Goal: Information Seeking & Learning: Find specific page/section

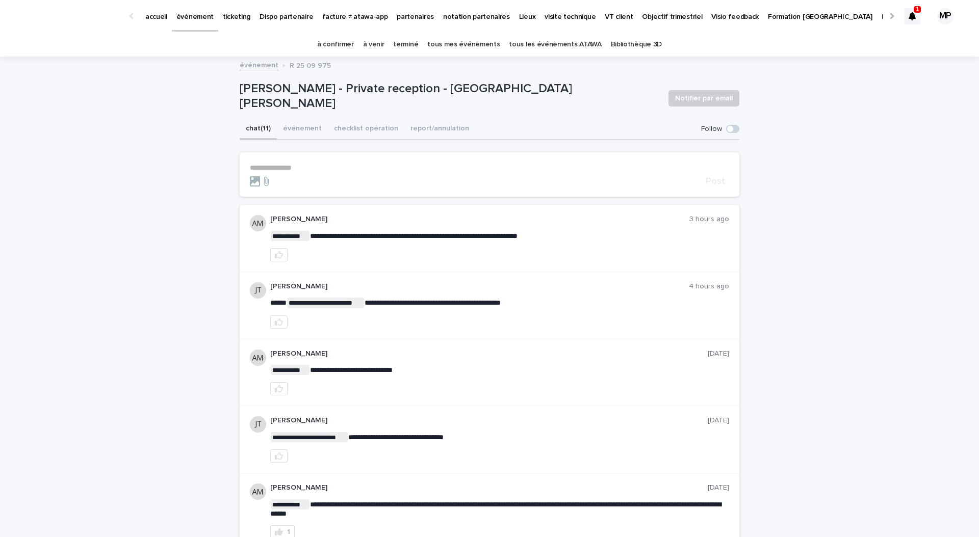
click at [229, 29] on link "ticketing" at bounding box center [236, 16] width 37 height 32
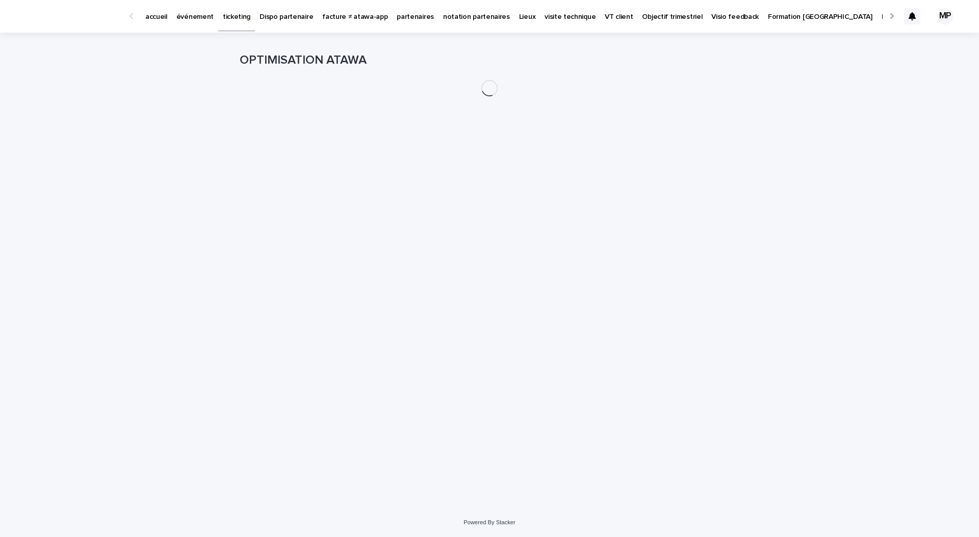
click at [228, 19] on p "ticketing" at bounding box center [237, 10] width 28 height 21
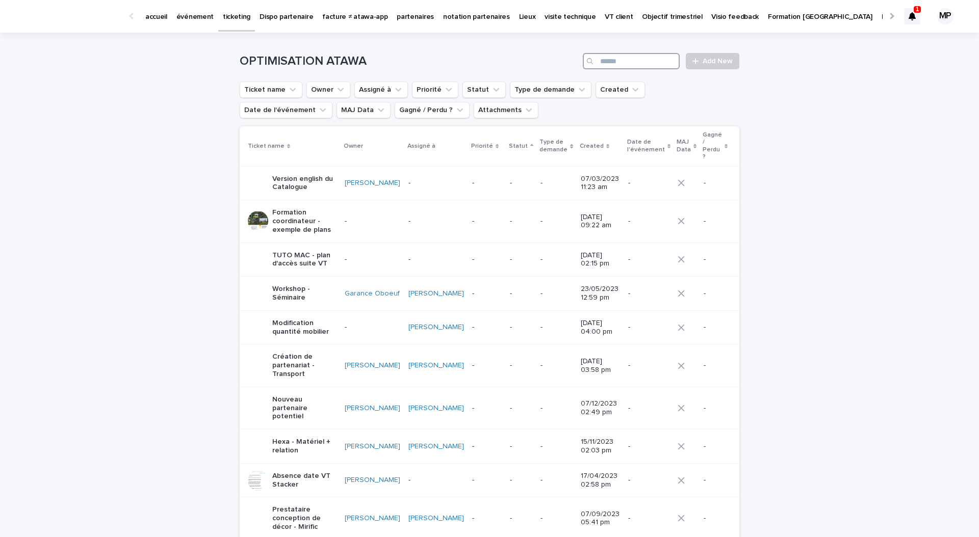
click at [649, 65] on input "Search" at bounding box center [631, 61] width 97 height 16
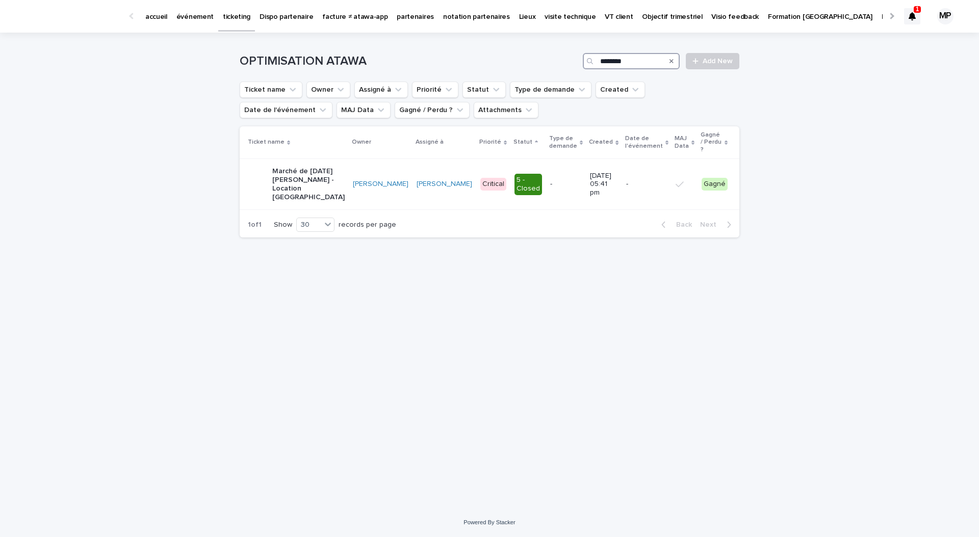
type input "********"
click at [292, 170] on p "Marché de Noël Paris - Location Stretch - Trinquet Village" at bounding box center [308, 184] width 72 height 34
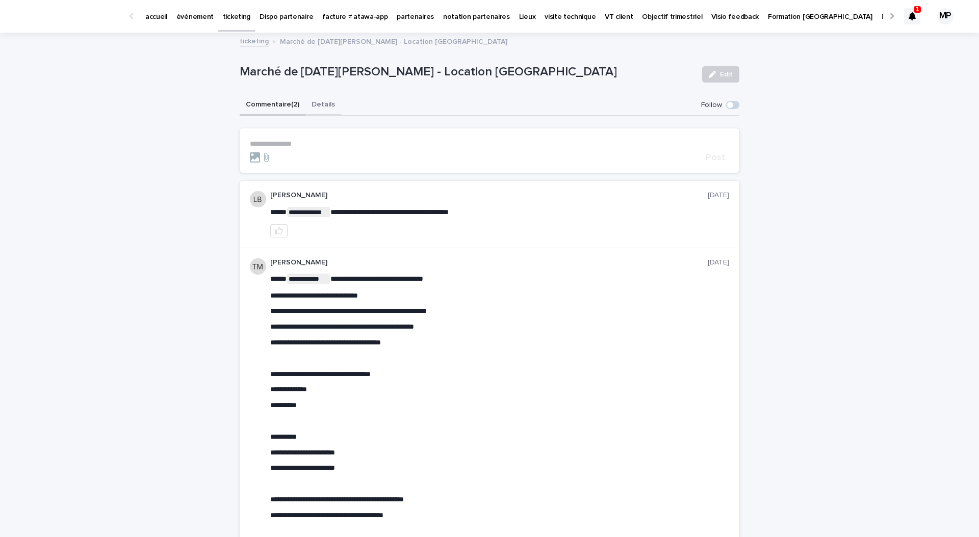
click at [317, 107] on button "Details" at bounding box center [323, 105] width 36 height 21
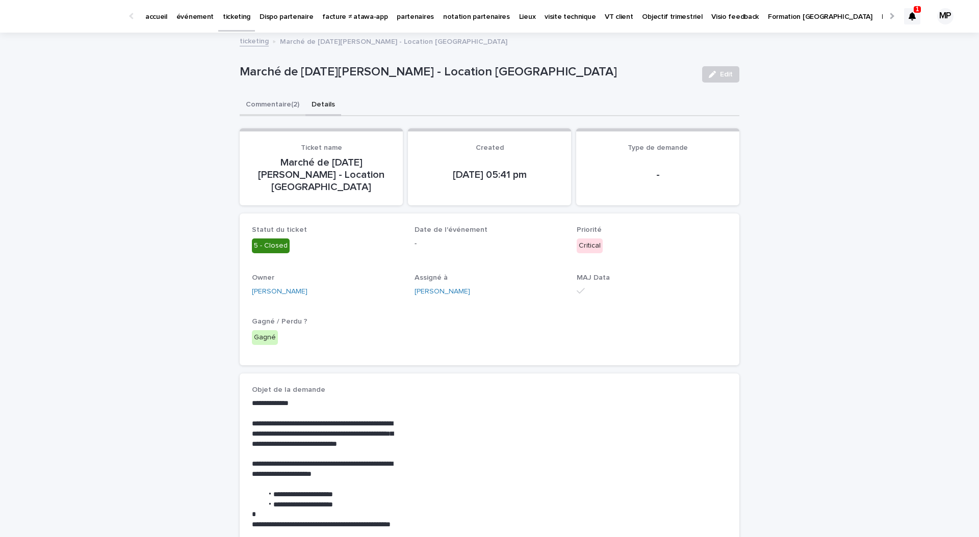
click at [270, 98] on button "Commentaire (2)" at bounding box center [273, 105] width 66 height 21
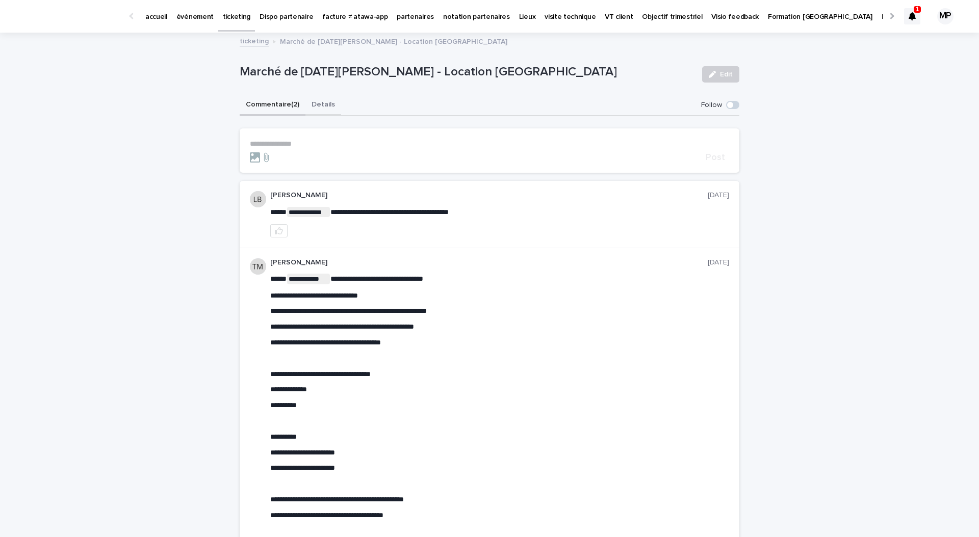
click at [307, 107] on button "Details" at bounding box center [323, 105] width 36 height 21
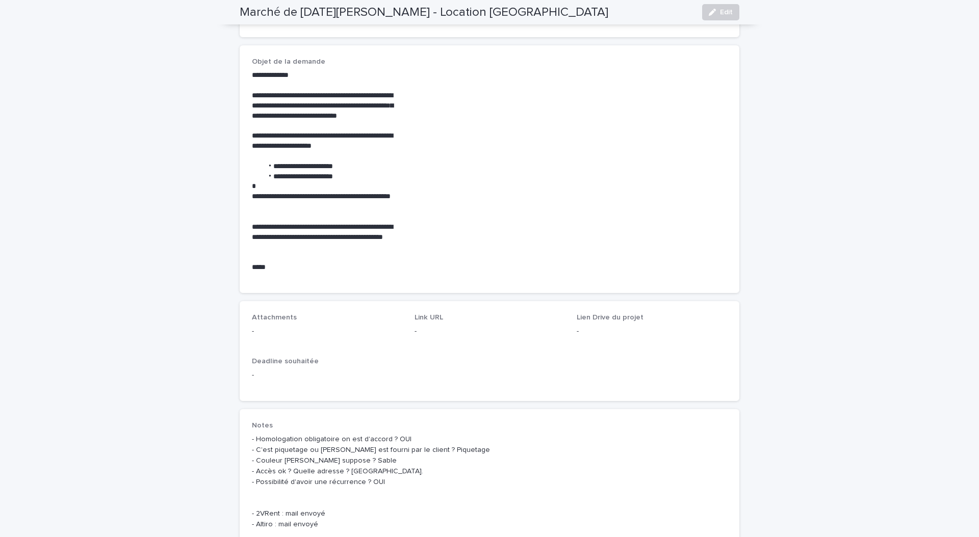
scroll to position [329, 0]
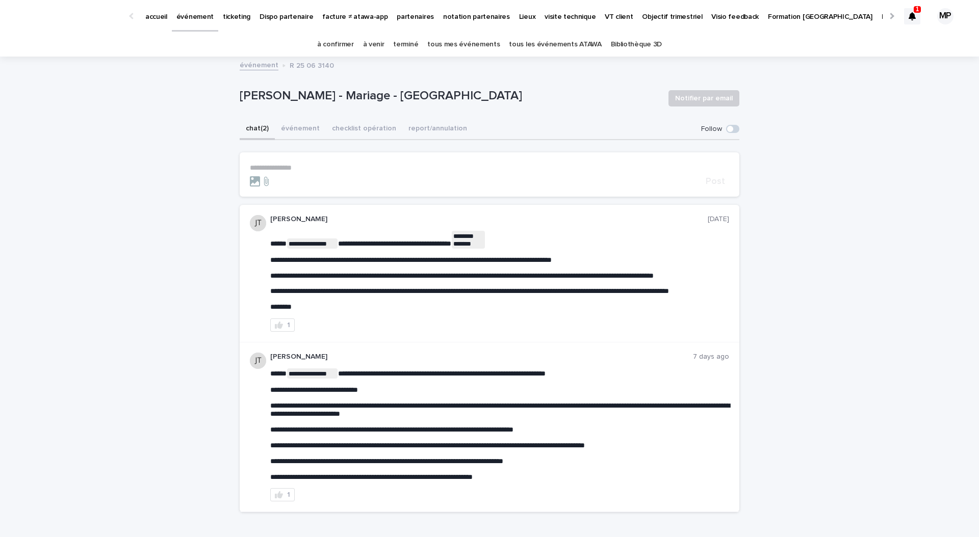
scroll to position [81, 0]
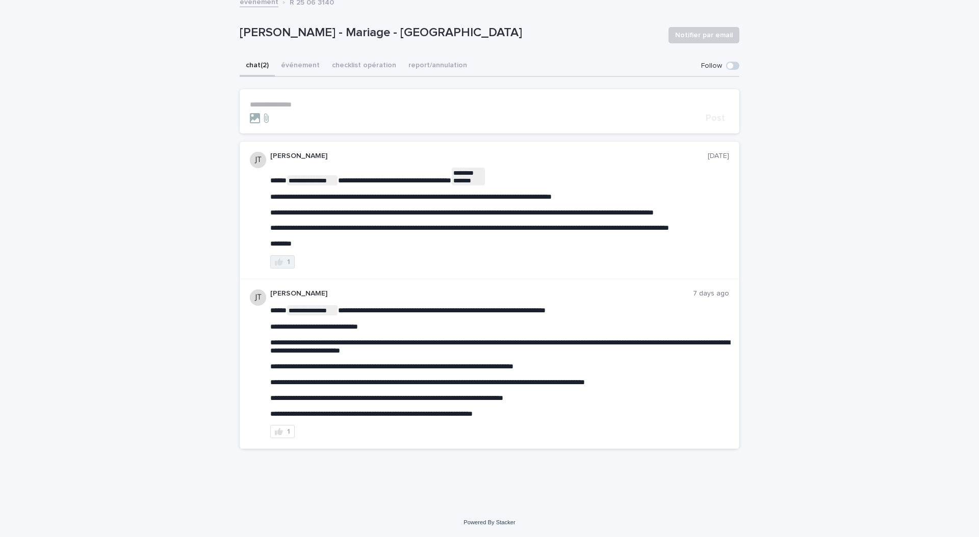
click at [288, 260] on div "1" at bounding box center [288, 262] width 3 height 7
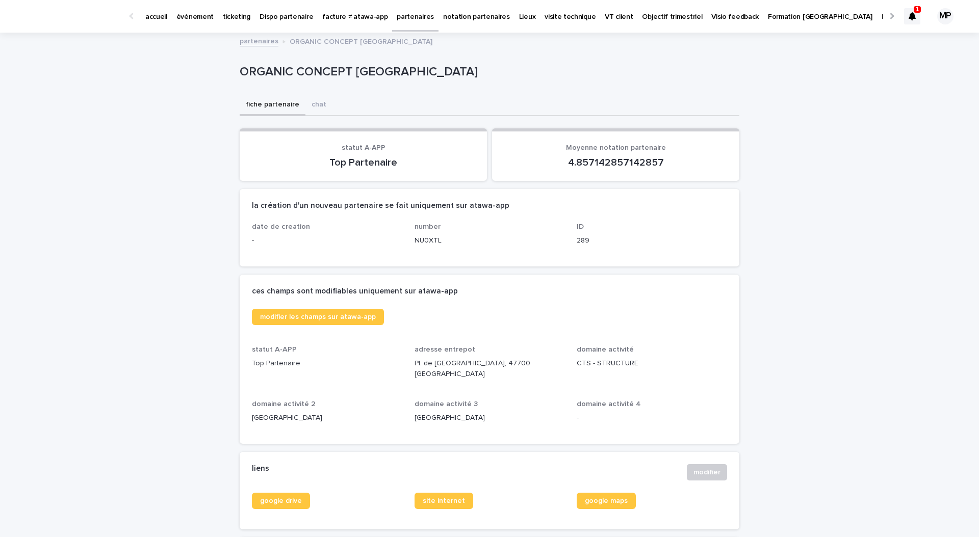
click at [183, 20] on p "événement" at bounding box center [194, 10] width 37 height 21
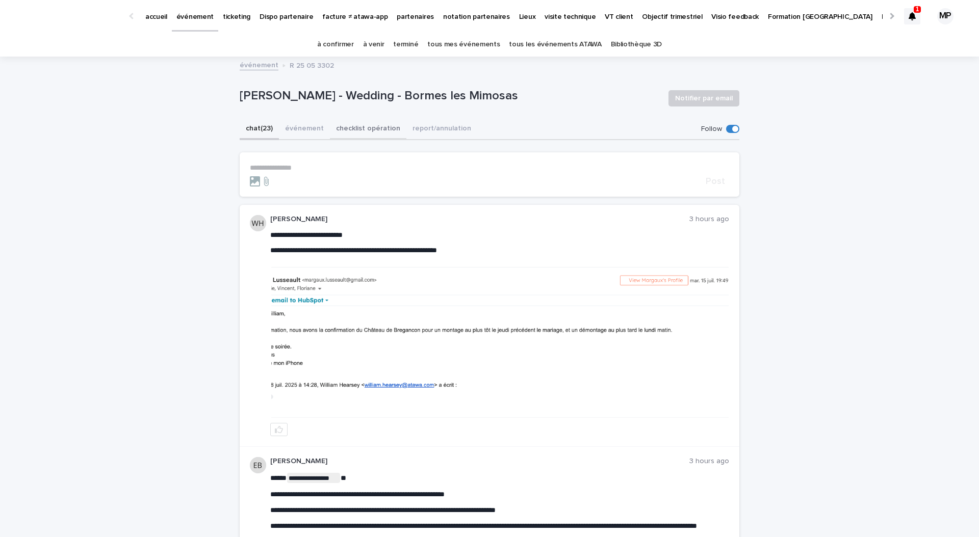
click at [354, 125] on button "checklist opération" at bounding box center [368, 129] width 76 height 21
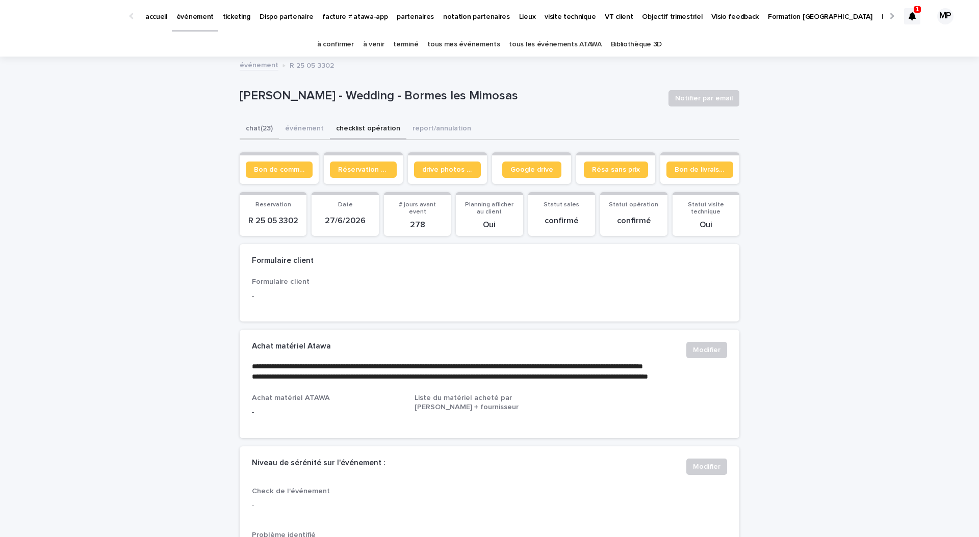
click at [259, 128] on button "chat (23)" at bounding box center [259, 129] width 39 height 21
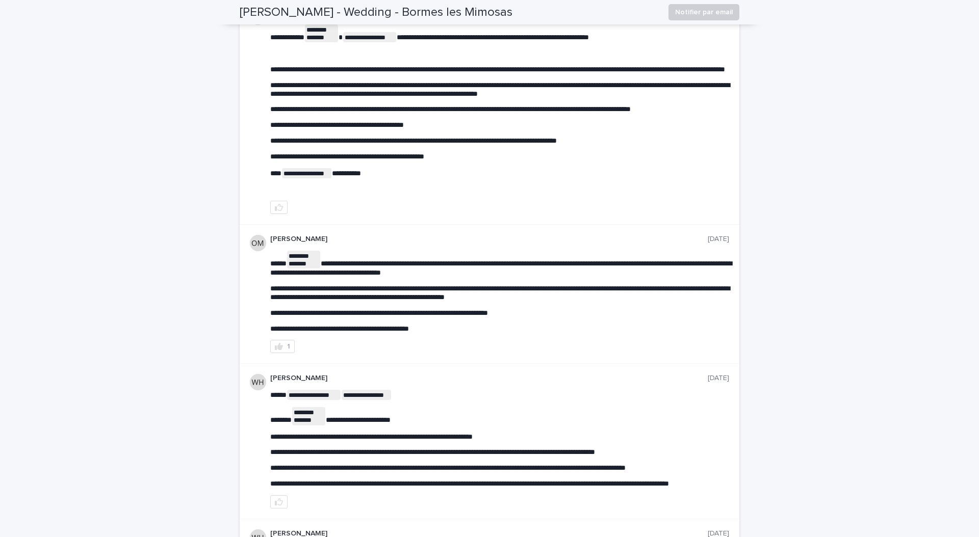
scroll to position [1293, 0]
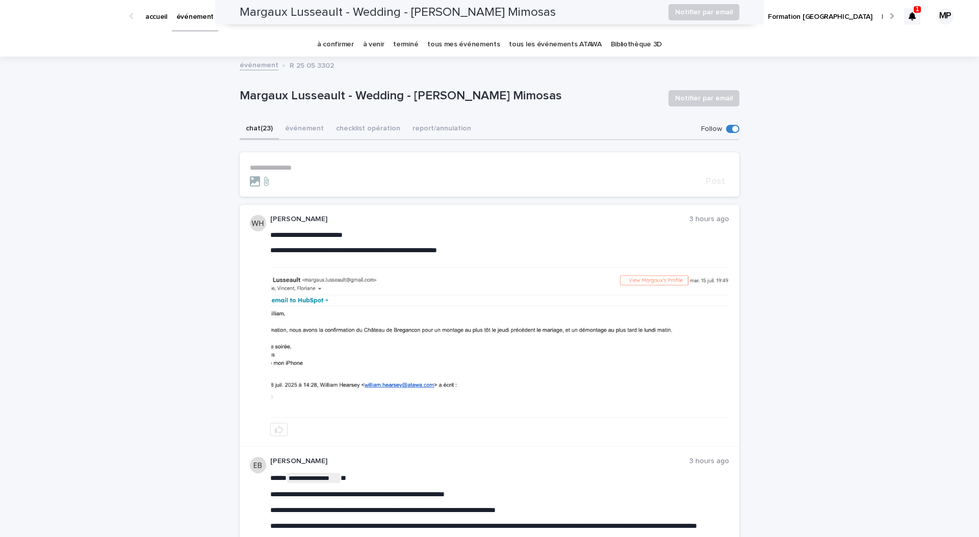
scroll to position [1293, 0]
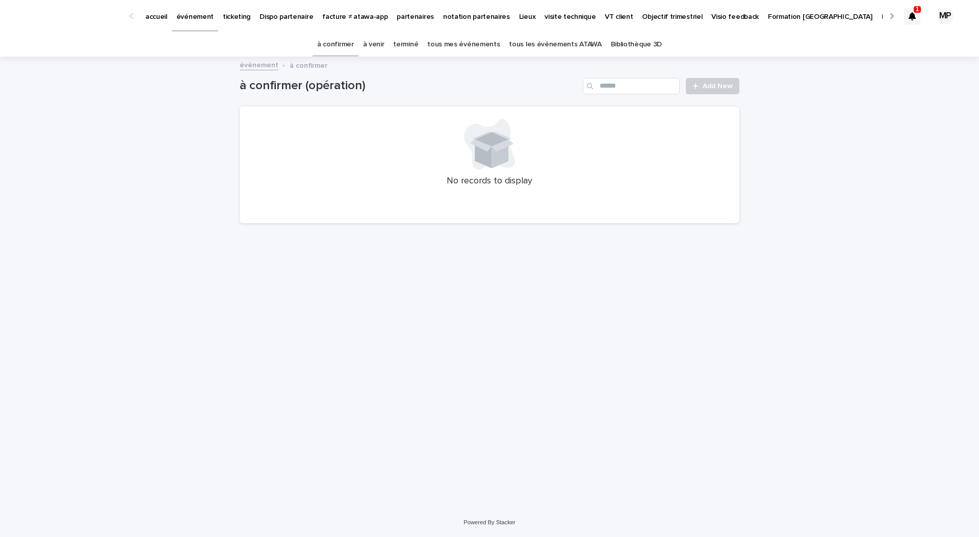
click at [566, 45] on link "tous les événements ATAWA" at bounding box center [555, 45] width 92 height 24
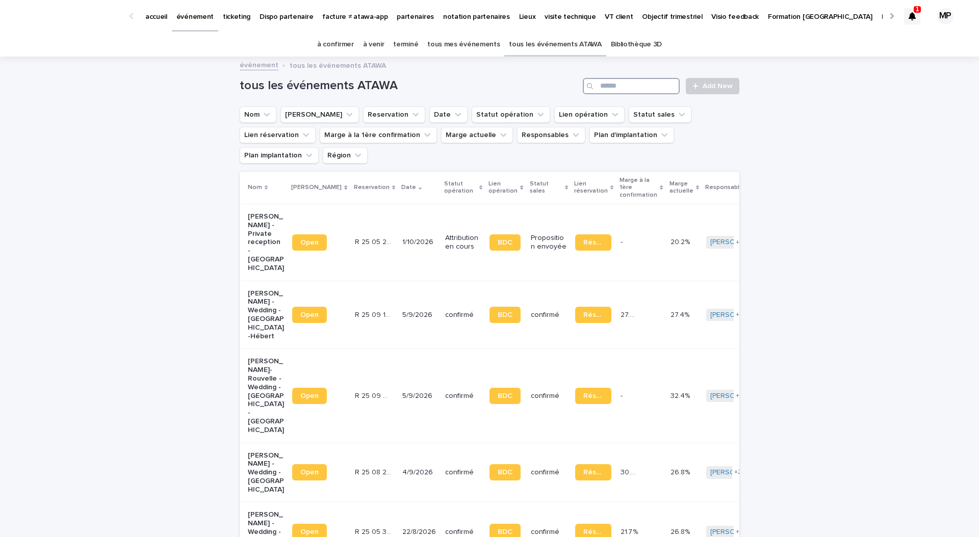
click at [640, 87] on input "Search" at bounding box center [631, 86] width 97 height 16
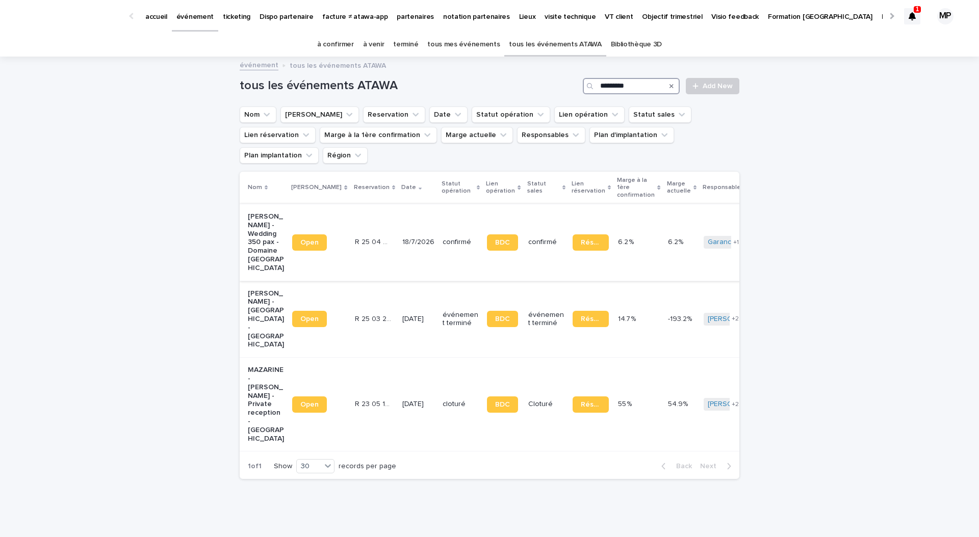
type input "********"
click at [271, 219] on p "Mazarine Chenain - Wedding 350 pax - Domaine Dalmeran - Saint Etienne du Grès" at bounding box center [266, 243] width 36 height 60
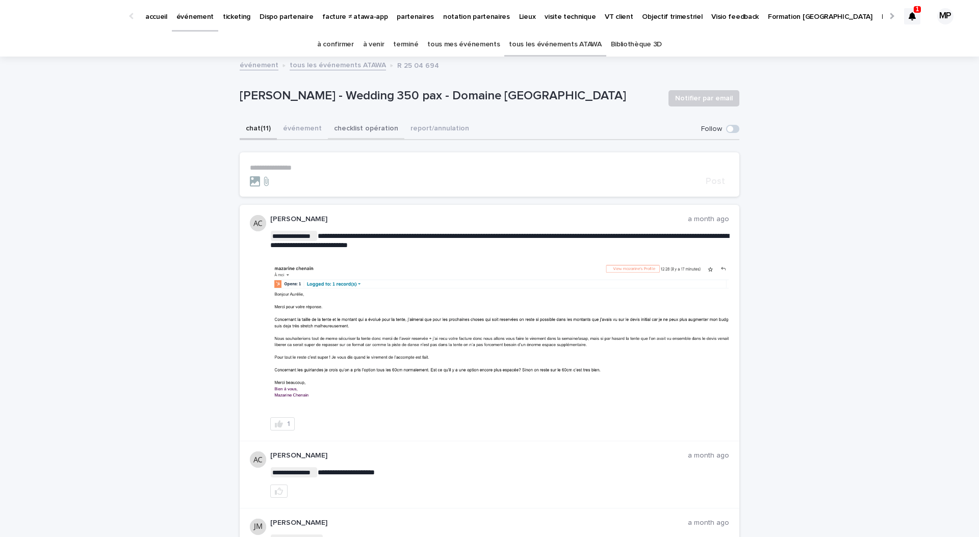
click at [349, 125] on button "checklist opération" at bounding box center [366, 129] width 76 height 21
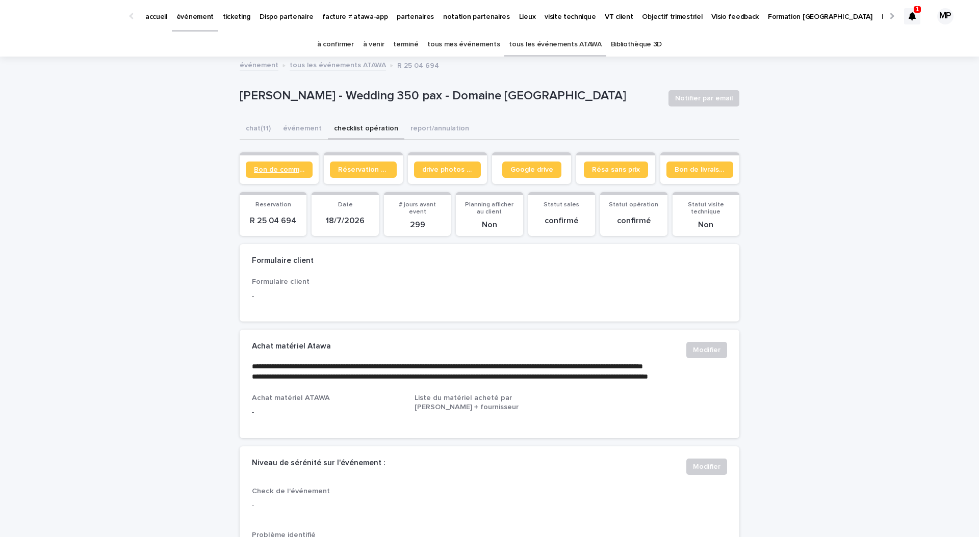
click at [272, 171] on span "Bon de commande" at bounding box center [279, 169] width 50 height 7
click at [262, 129] on button "chat (11)" at bounding box center [258, 129] width 37 height 21
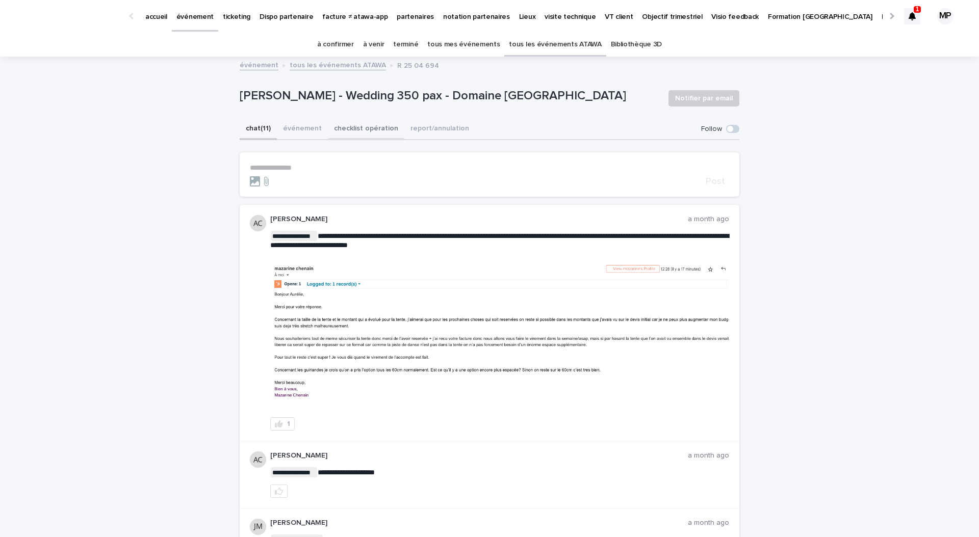
click at [347, 124] on button "checklist opération" at bounding box center [366, 129] width 76 height 21
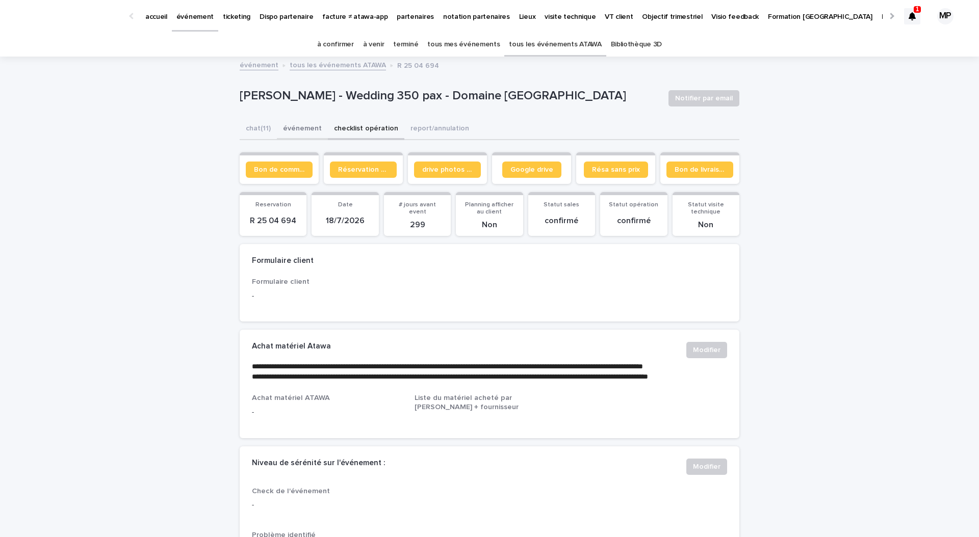
click at [310, 130] on button "événement" at bounding box center [302, 129] width 51 height 21
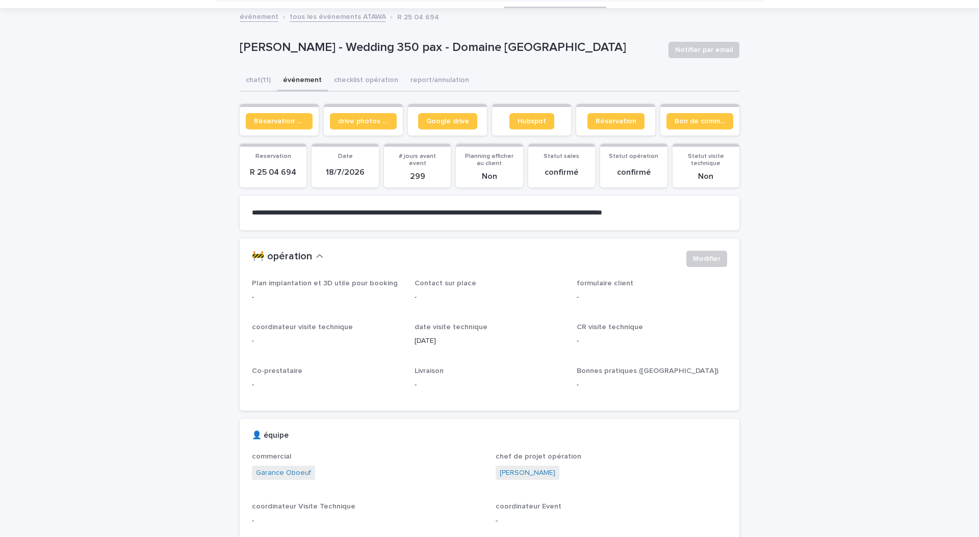
scroll to position [47, 0]
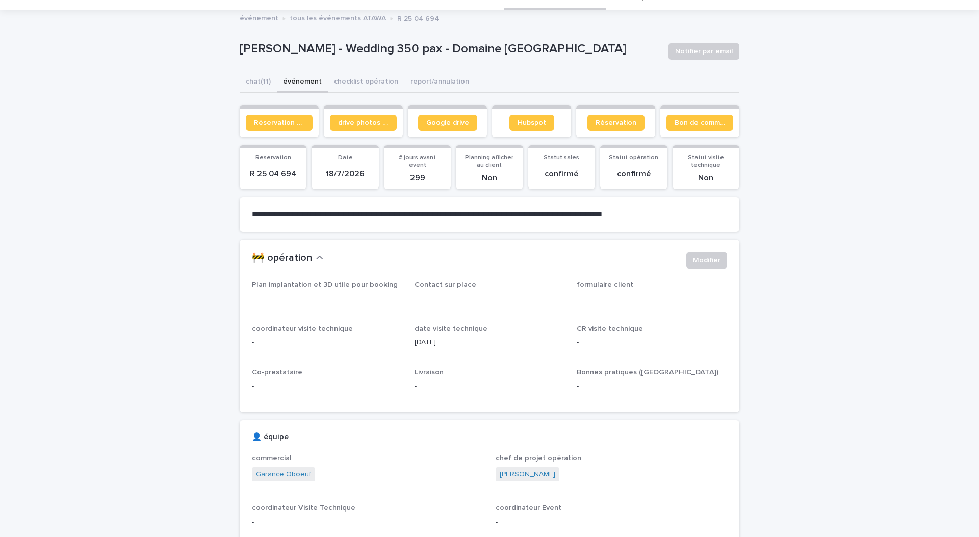
click at [356, 80] on button "checklist opération" at bounding box center [366, 82] width 76 height 21
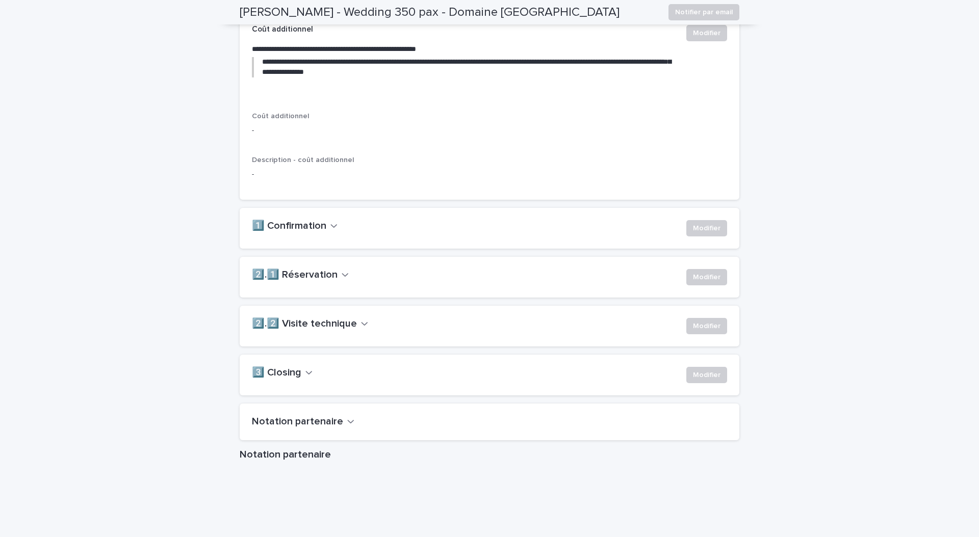
click at [353, 330] on h2 "2️⃣.2️⃣ Visite technique" at bounding box center [304, 324] width 105 height 12
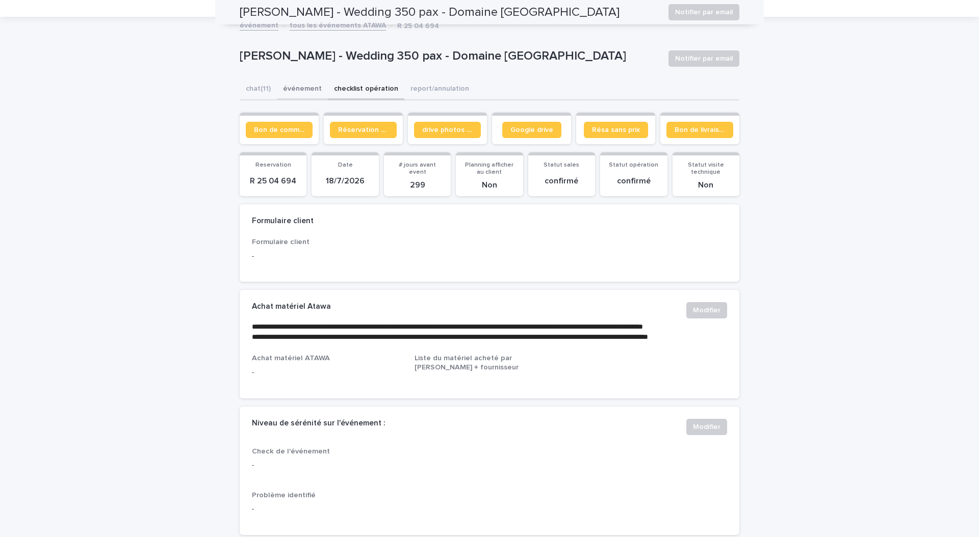
scroll to position [10, 0]
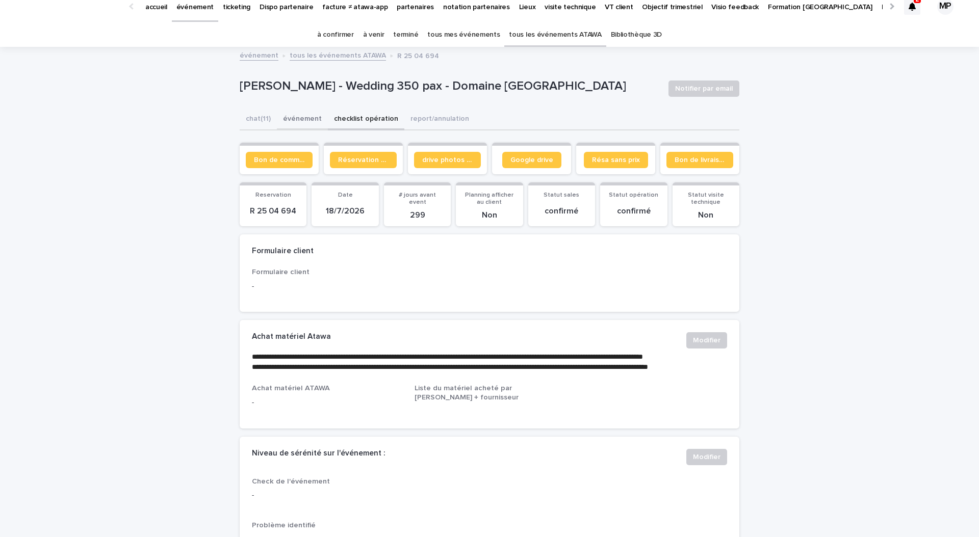
click at [302, 117] on button "événement" at bounding box center [302, 119] width 51 height 21
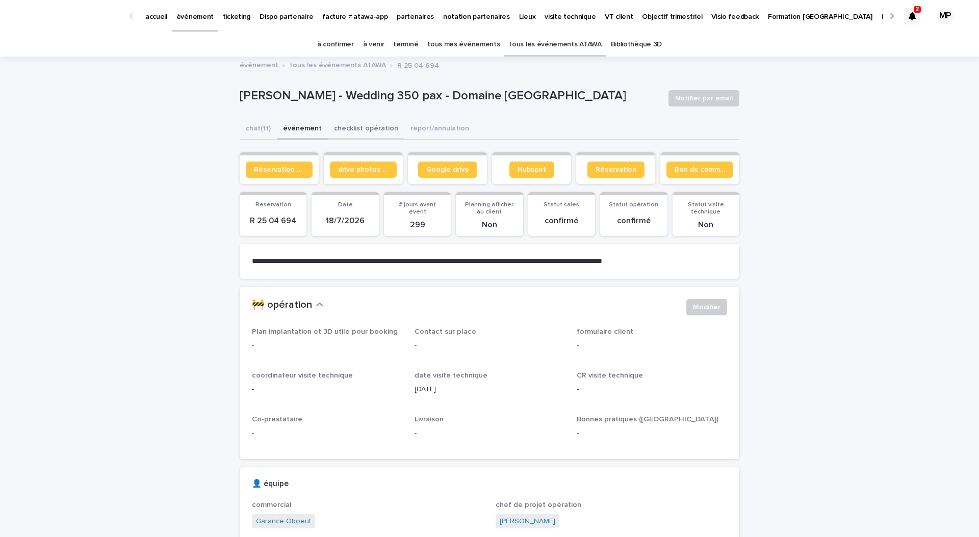
click at [365, 123] on button "checklist opération" at bounding box center [366, 129] width 76 height 21
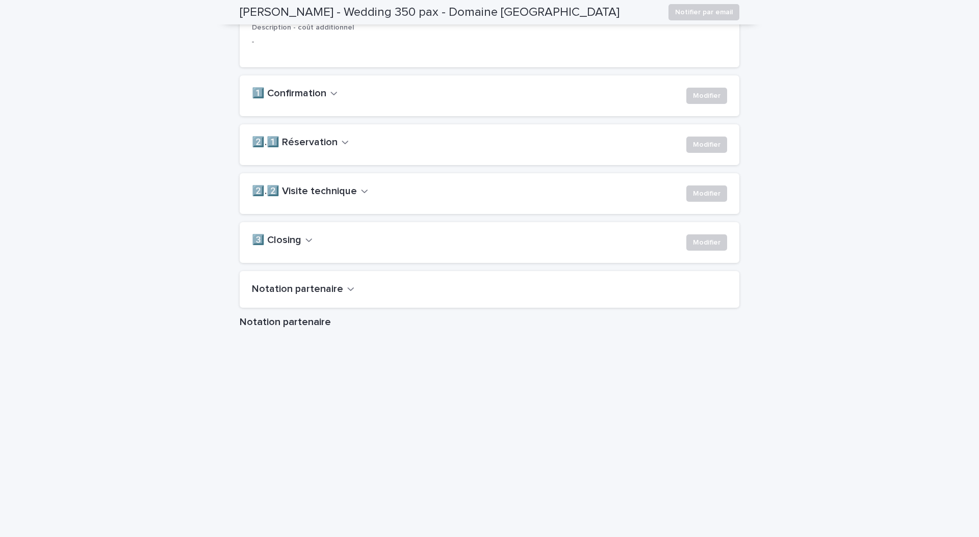
click at [358, 198] on button "2️⃣.2️⃣ Visite technique" at bounding box center [310, 192] width 116 height 12
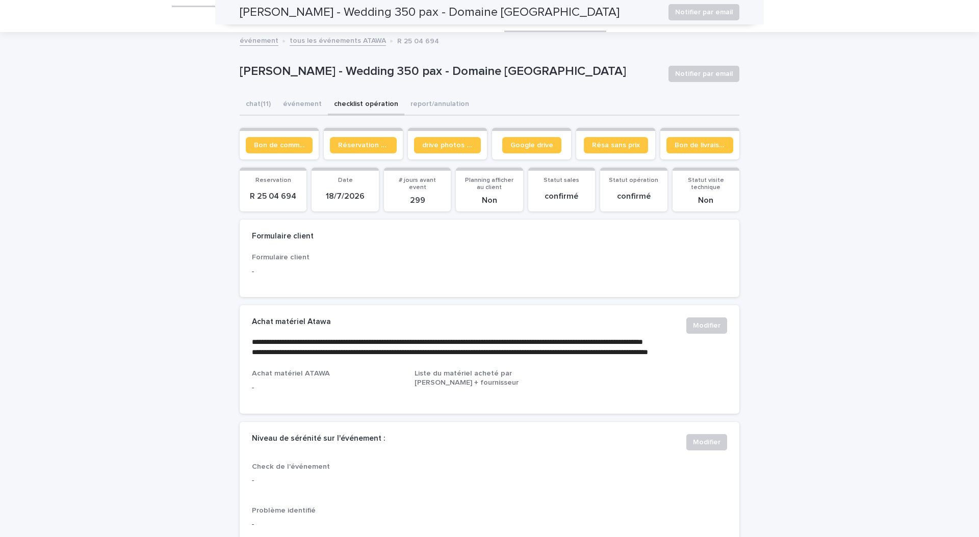
scroll to position [23, 0]
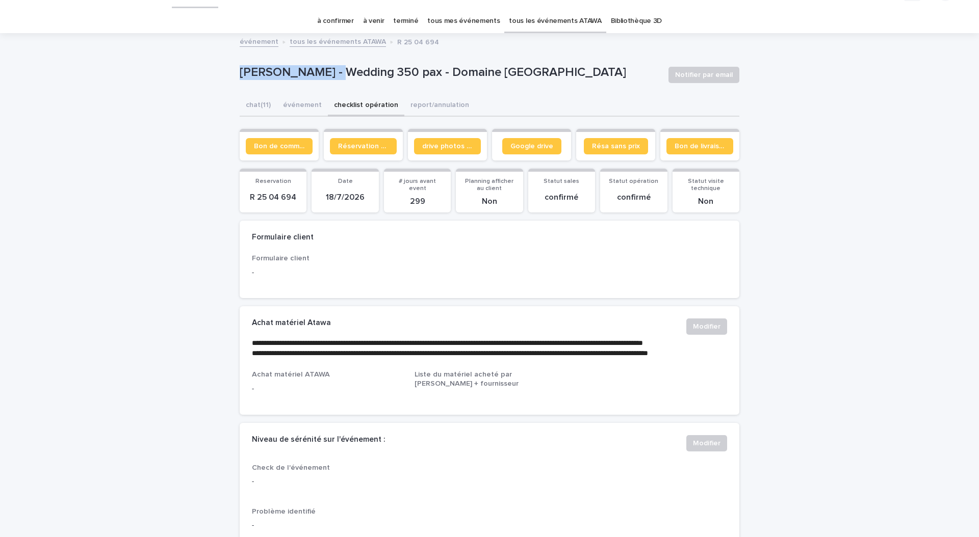
drag, startPoint x: 338, startPoint y: 67, endPoint x: 180, endPoint y: 67, distance: 157.6
copy p "Mazarine Chenain"
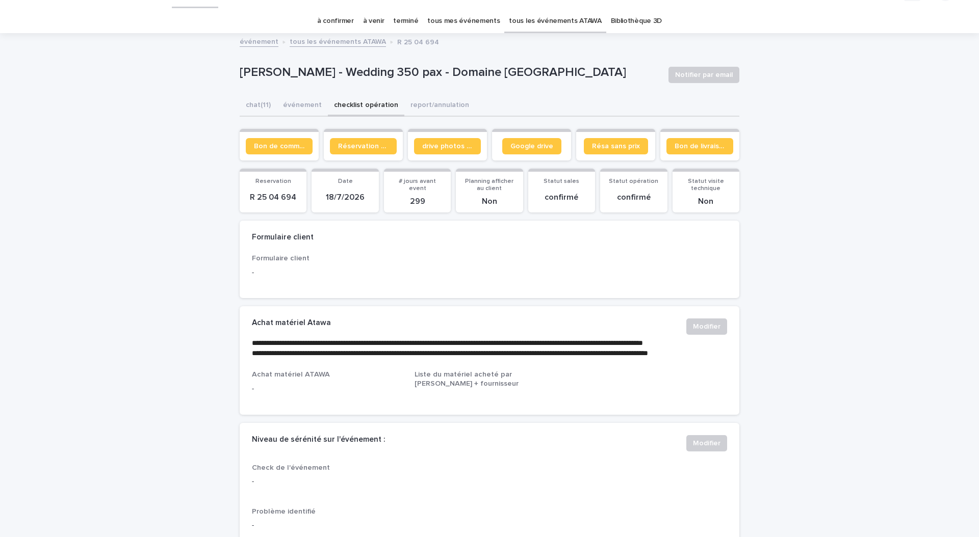
scroll to position [0, 0]
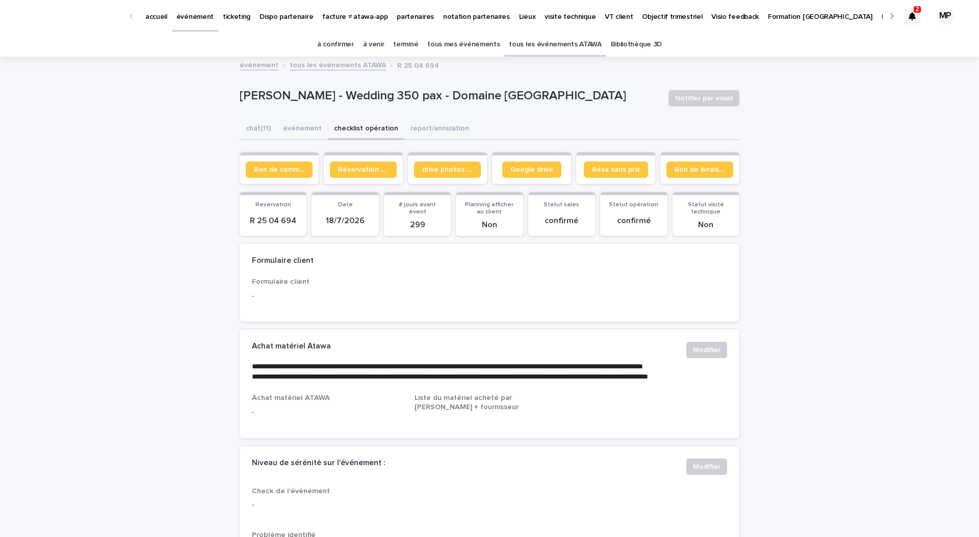
click at [540, 47] on link "tous les événements ATAWA" at bounding box center [555, 45] width 92 height 24
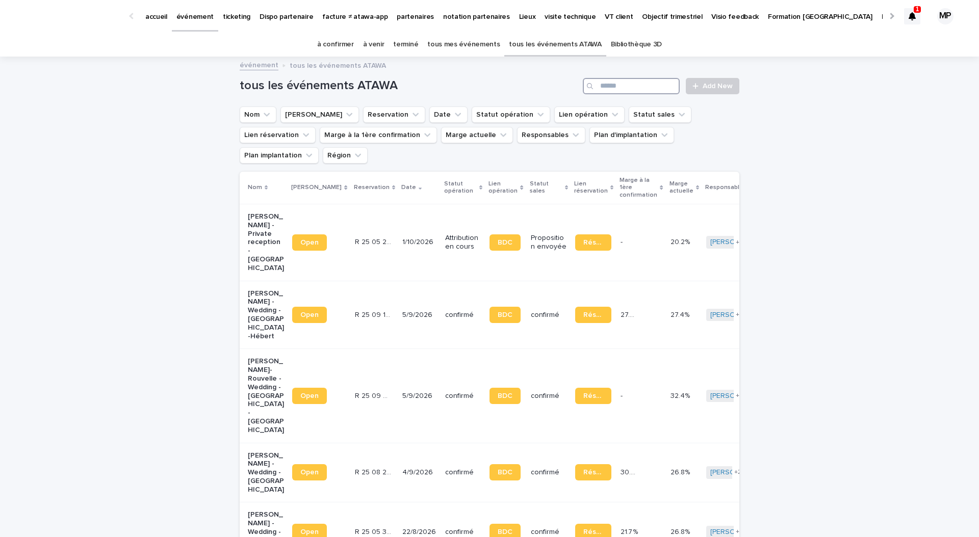
click at [628, 86] on input "Search" at bounding box center [631, 86] width 97 height 16
click at [625, 87] on input "Search" at bounding box center [631, 86] width 97 height 16
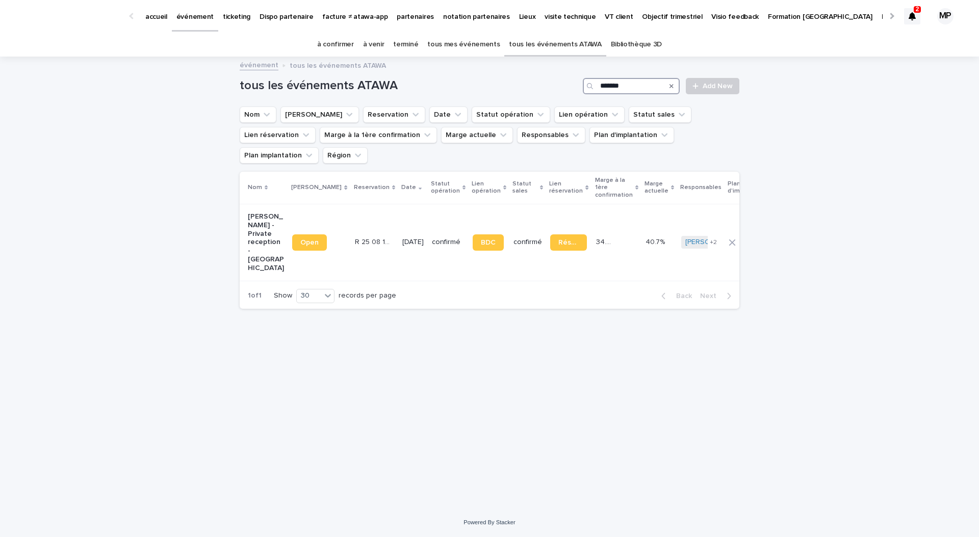
type input "******"
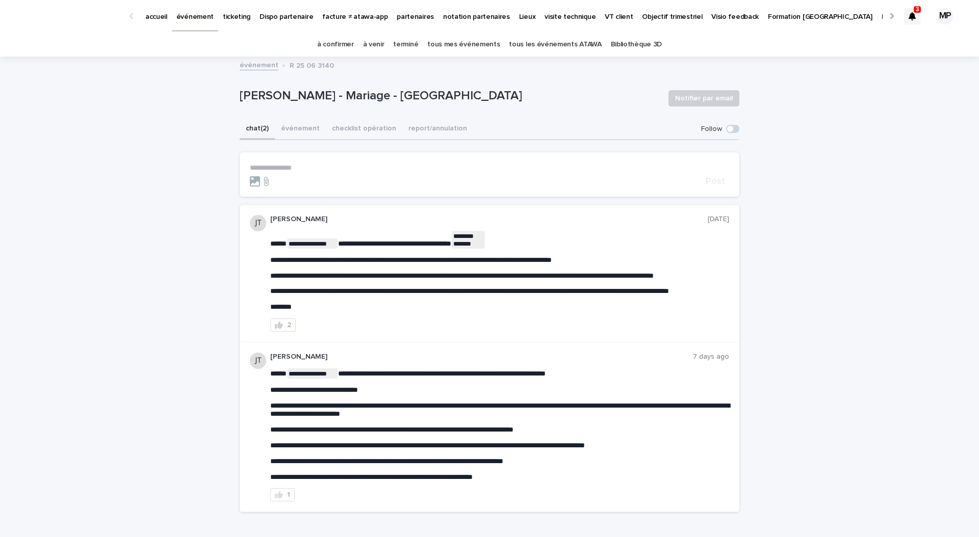
click at [909, 18] on icon at bounding box center [912, 16] width 7 height 8
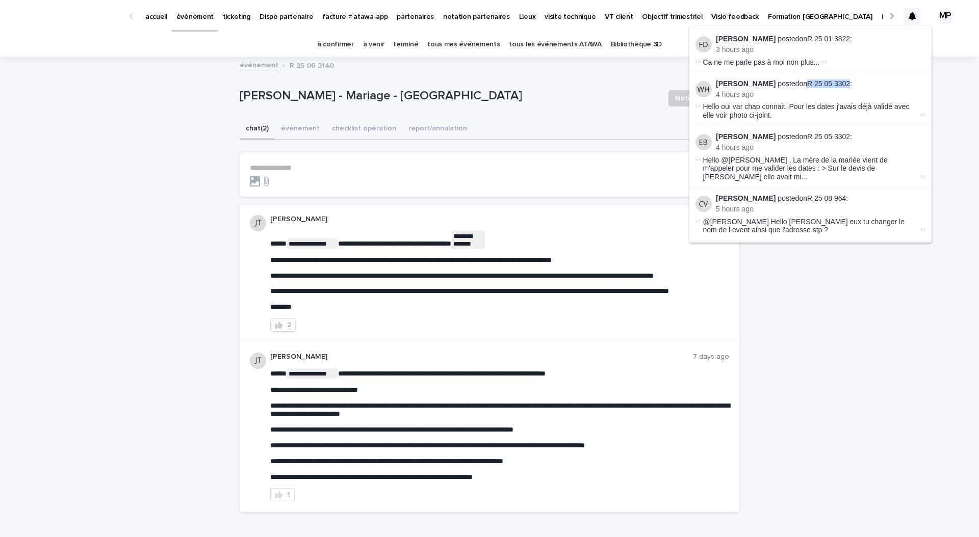
scroll to position [105, 0]
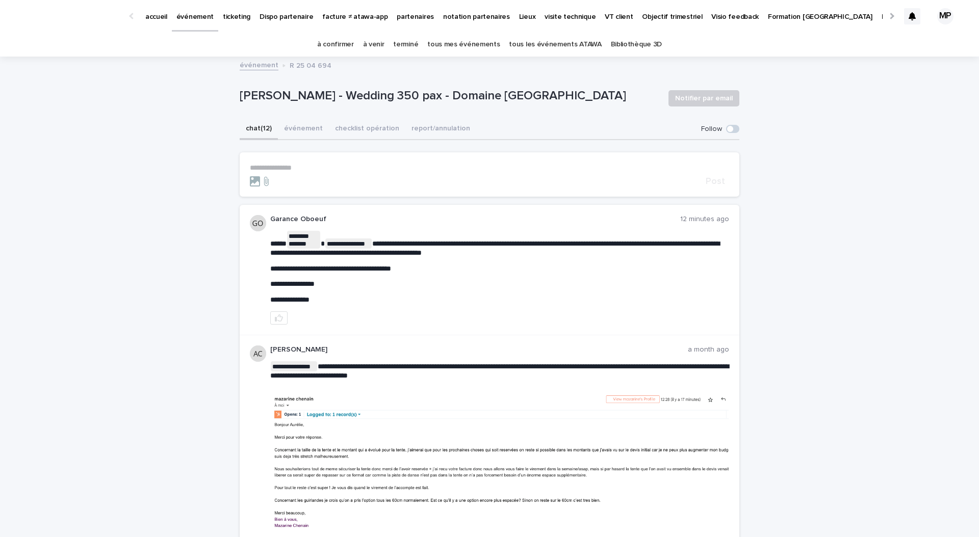
click at [409, 171] on p "**********" at bounding box center [489, 168] width 479 height 9
click at [278, 89] on p "Mazarine Chenain - Wedding 350 pax - Domaine Dalmeran - Saint Etienne du Grès" at bounding box center [450, 96] width 421 height 15
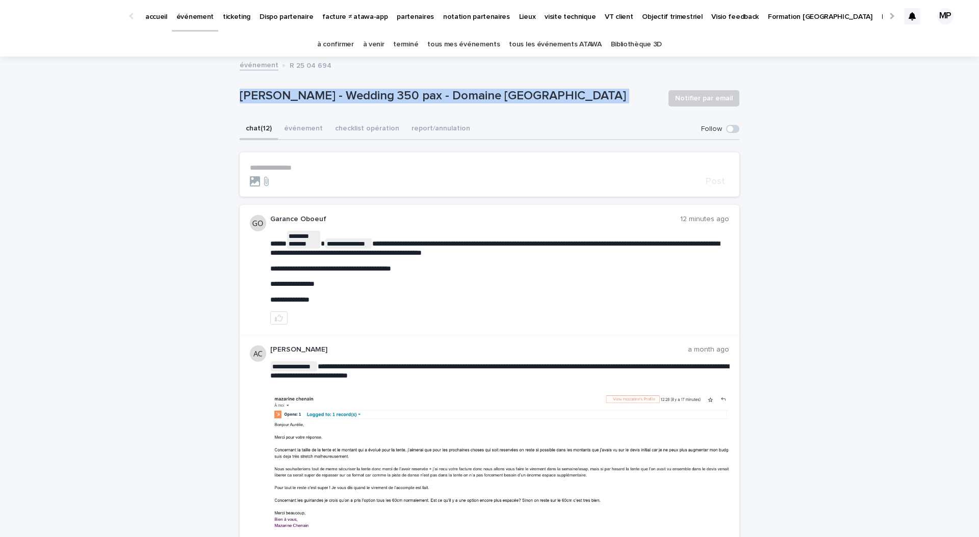
click at [278, 89] on p "Mazarine Chenain - Wedding 350 pax - Domaine Dalmeran - Saint Etienne du Grès" at bounding box center [450, 96] width 421 height 15
